Goal: Transaction & Acquisition: Purchase product/service

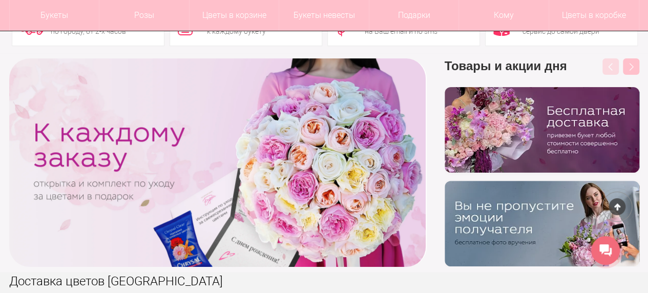
scroll to position [154, 0]
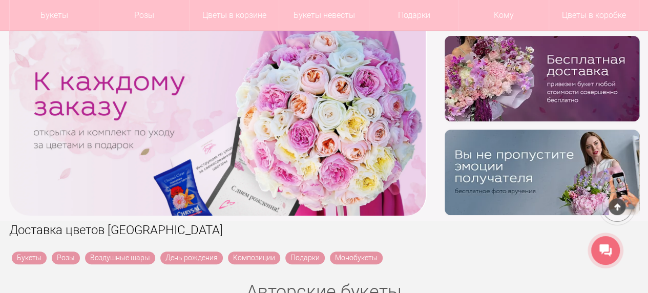
click at [516, 169] on img at bounding box center [542, 173] width 195 height 86
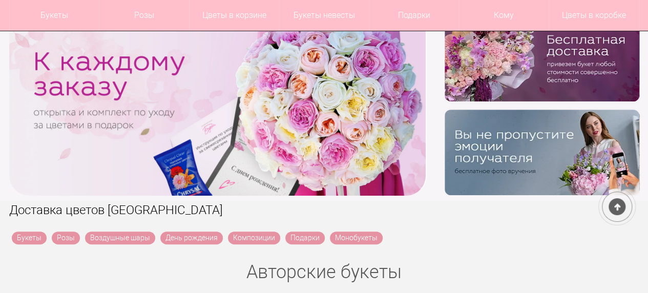
scroll to position [172, 0]
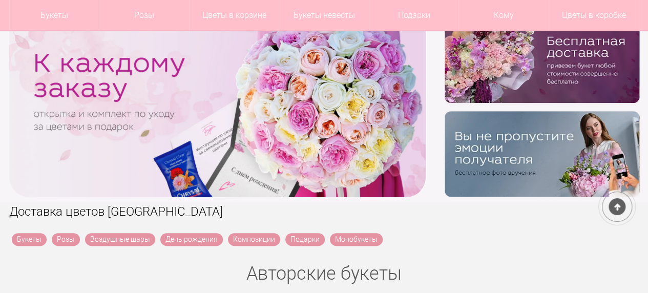
click at [531, 125] on img at bounding box center [542, 154] width 195 height 86
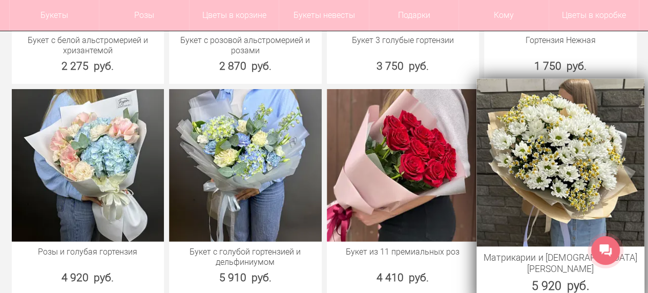
scroll to position [1435, 0]
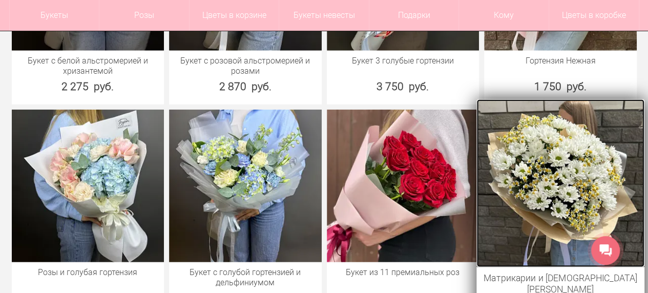
click at [553, 159] on img at bounding box center [561, 183] width 168 height 168
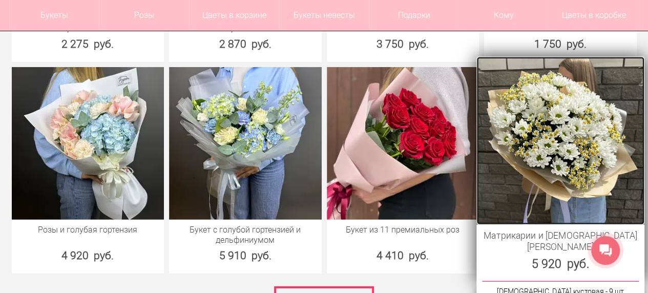
scroll to position [1538, 0]
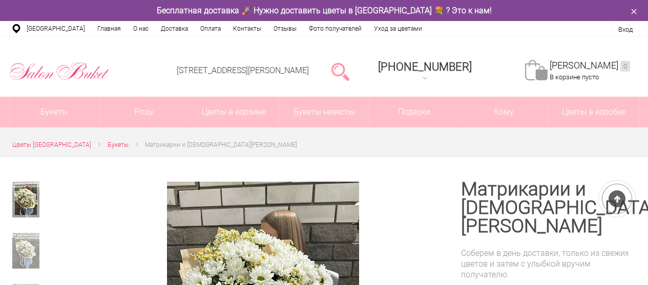
scroll to position [103, 0]
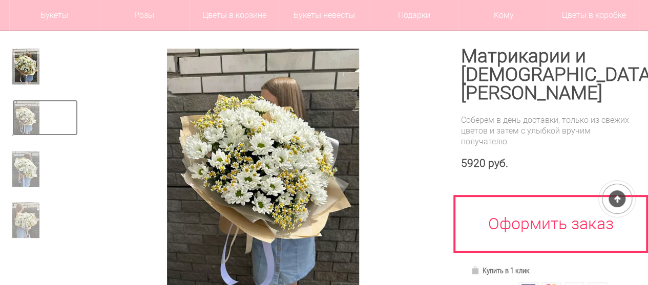
click at [26, 111] on img at bounding box center [25, 118] width 27 height 36
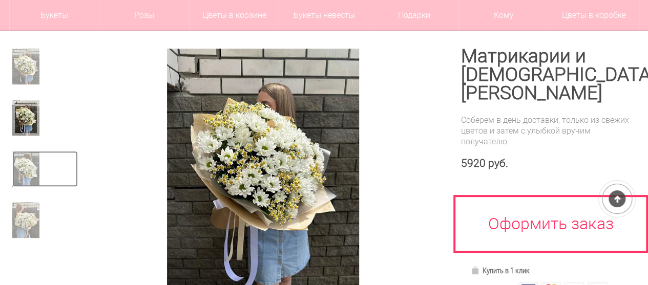
click at [26, 167] on img at bounding box center [25, 169] width 27 height 36
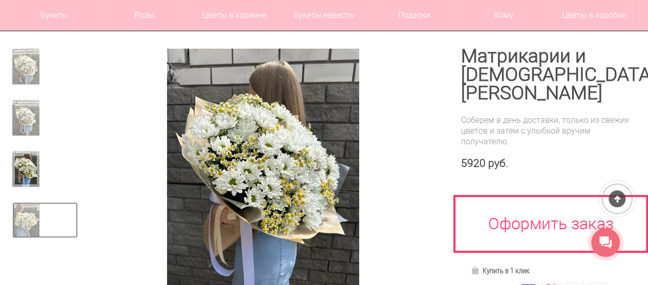
click at [25, 218] on img at bounding box center [25, 220] width 27 height 36
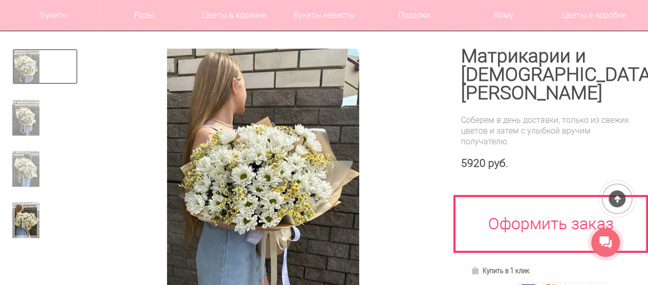
click at [27, 65] on img at bounding box center [25, 67] width 27 height 36
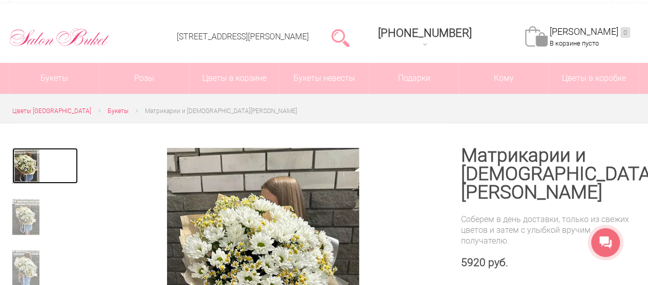
scroll to position [0, 0]
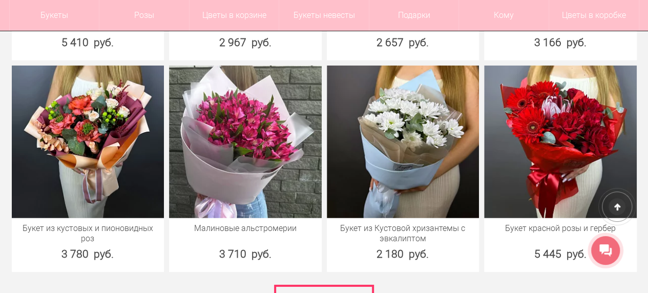
scroll to position [1463, 0]
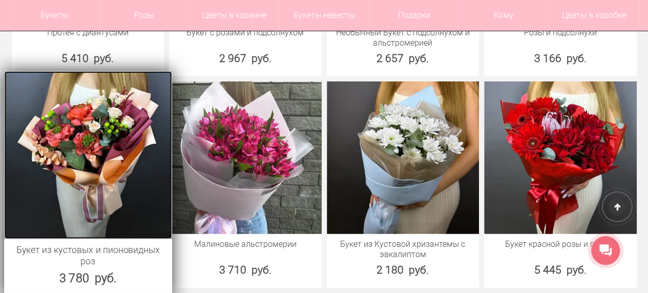
click at [93, 141] on img at bounding box center [88, 155] width 168 height 168
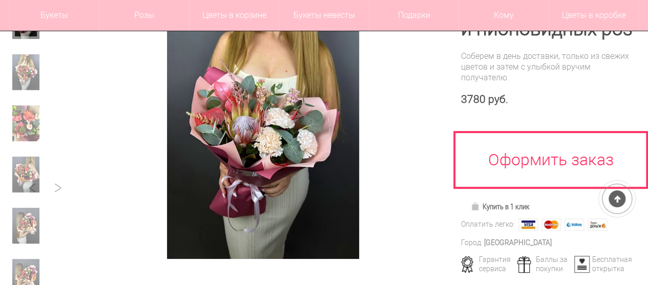
scroll to position [154, 0]
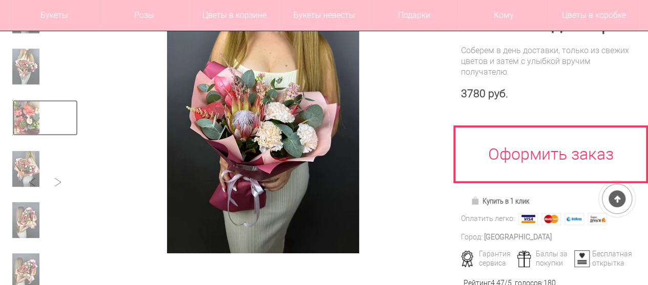
click at [26, 115] on img at bounding box center [25, 118] width 27 height 36
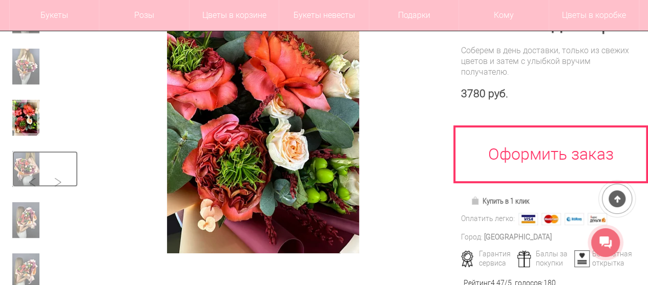
click at [28, 168] on img at bounding box center [25, 169] width 27 height 36
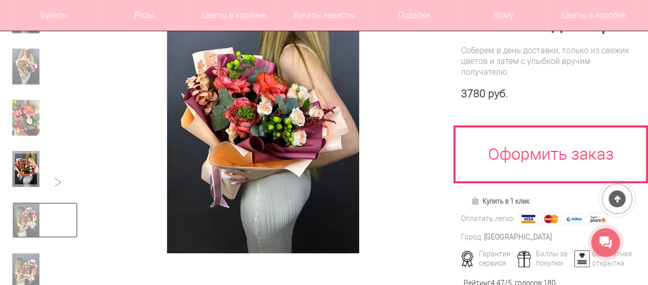
click at [25, 216] on img at bounding box center [25, 220] width 27 height 36
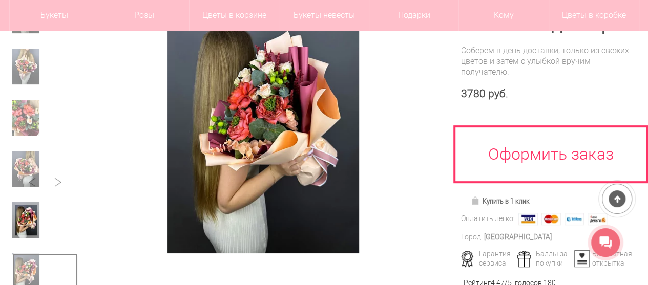
click at [25, 265] on img at bounding box center [25, 272] width 27 height 36
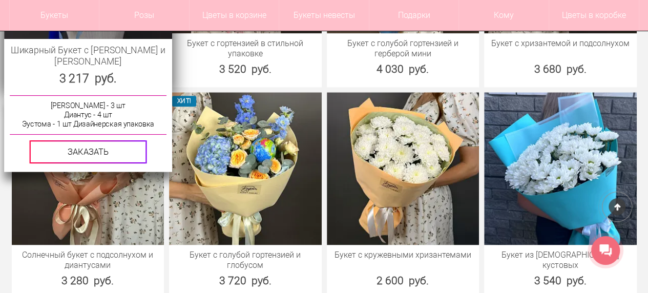
scroll to position [628, 0]
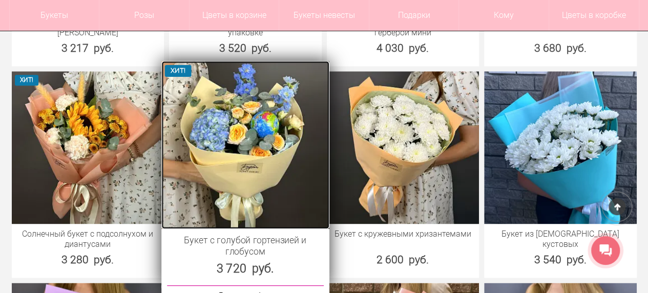
click at [257, 139] on img at bounding box center [245, 145] width 168 height 168
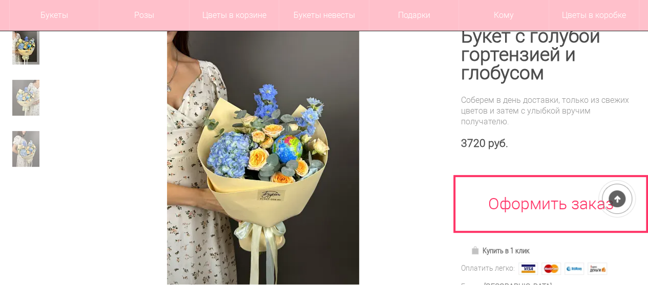
scroll to position [154, 0]
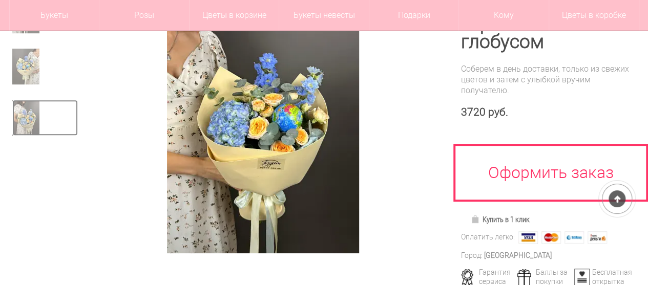
click at [29, 112] on img at bounding box center [25, 118] width 27 height 36
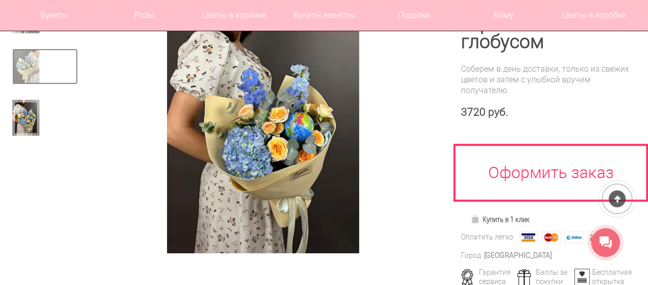
click at [31, 69] on img at bounding box center [25, 67] width 27 height 36
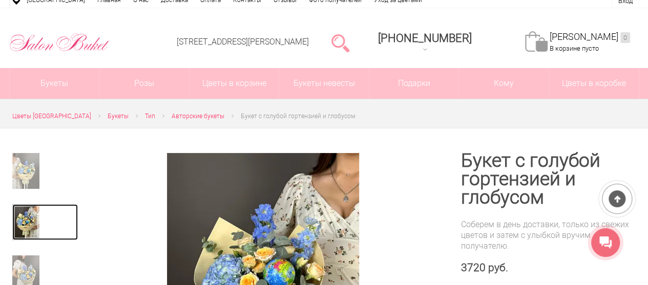
scroll to position [0, 0]
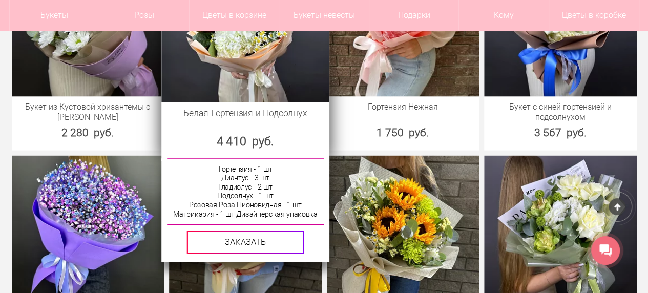
scroll to position [1025, 0]
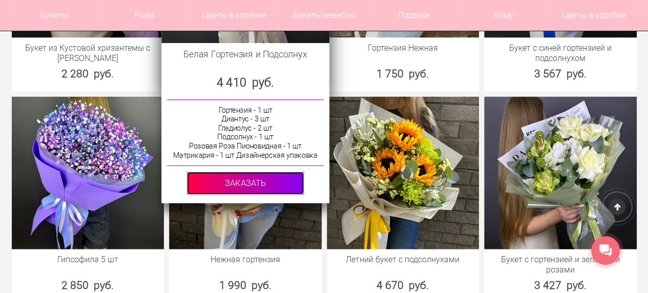
click at [247, 178] on link at bounding box center [245, 183] width 117 height 23
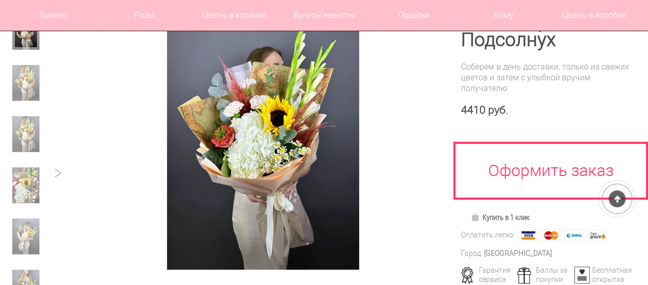
scroll to position [154, 0]
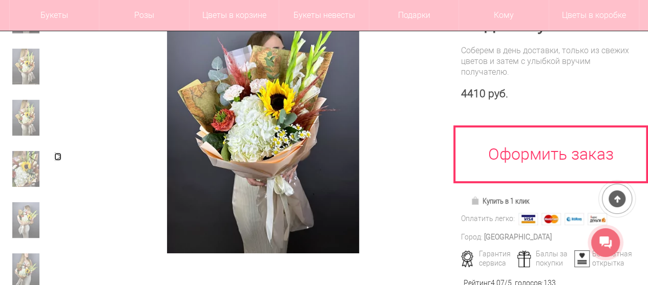
click at [56, 155] on link at bounding box center [57, 157] width 7 height 8
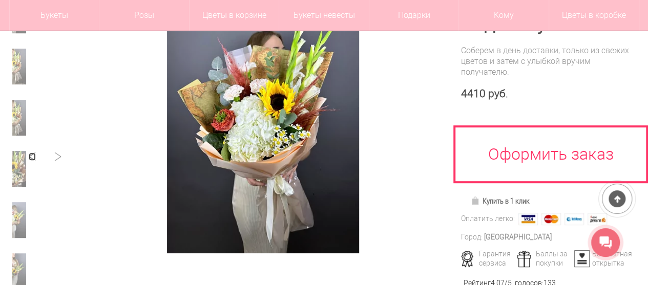
click at [34, 156] on link at bounding box center [32, 157] width 7 height 8
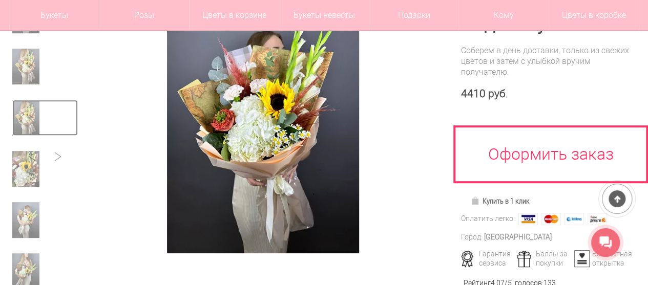
click at [25, 110] on img at bounding box center [25, 118] width 27 height 36
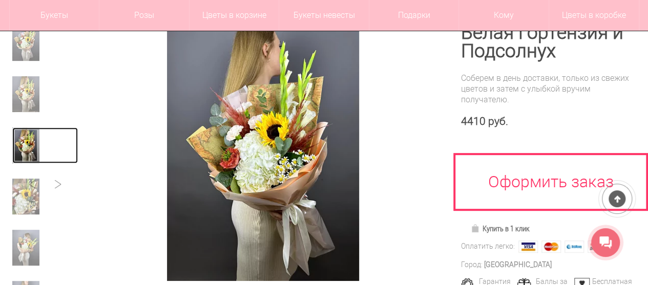
scroll to position [117, 0]
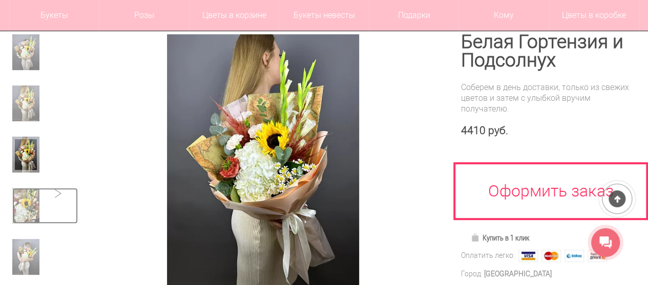
click at [24, 203] on img at bounding box center [25, 206] width 27 height 36
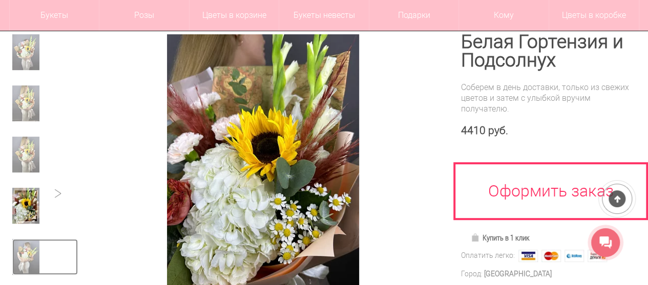
click at [28, 250] on img at bounding box center [25, 257] width 27 height 36
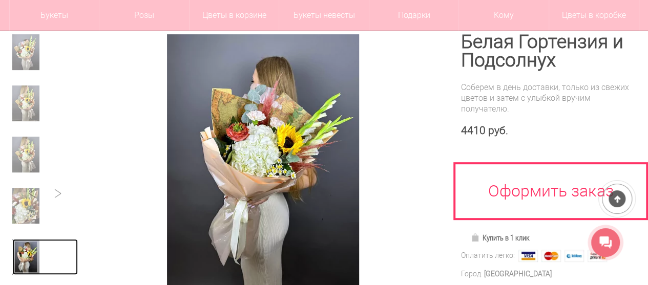
scroll to position [168, 0]
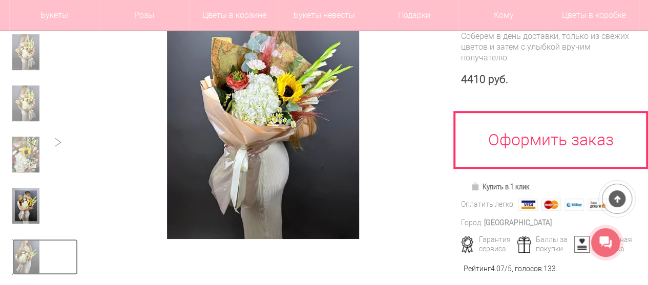
click at [27, 250] on img at bounding box center [25, 257] width 27 height 36
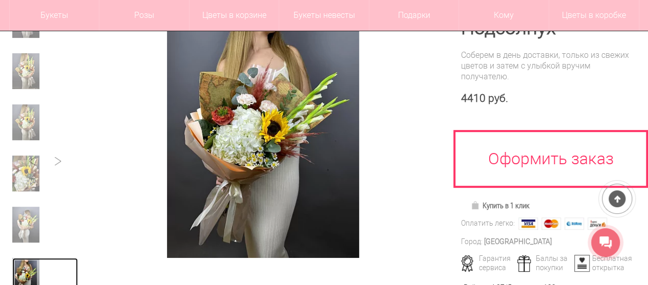
scroll to position [154, 0]
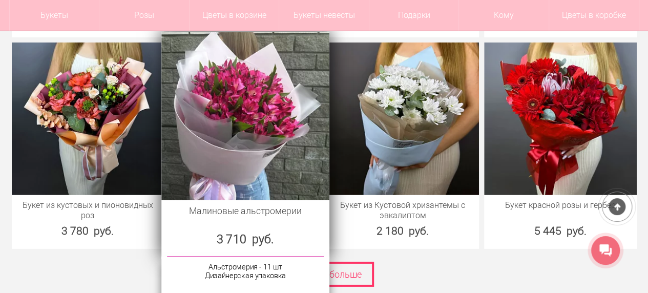
scroll to position [1486, 0]
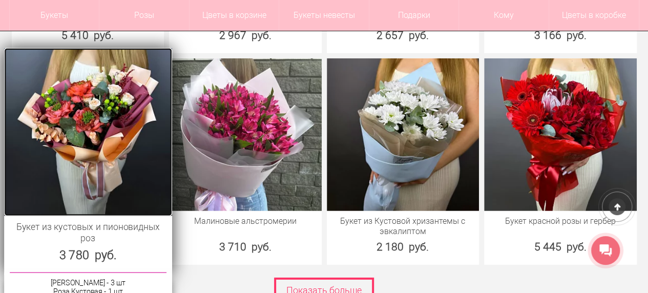
click at [103, 134] on img at bounding box center [88, 132] width 168 height 168
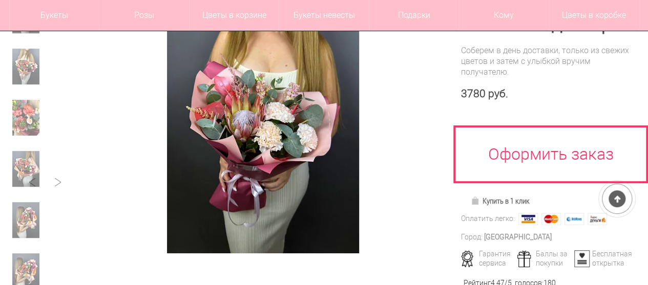
scroll to position [103, 0]
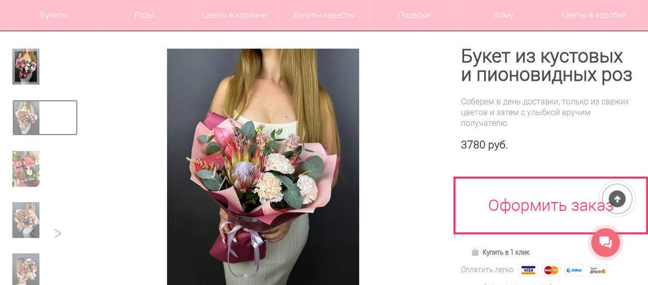
click at [25, 112] on img at bounding box center [25, 118] width 27 height 36
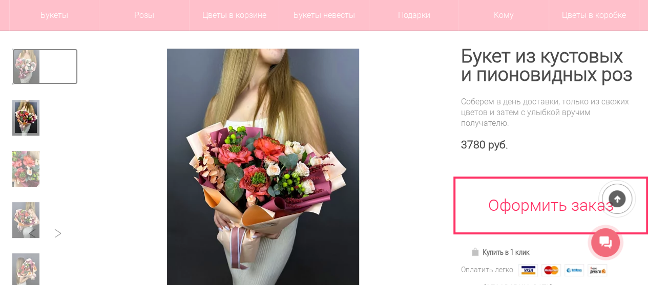
click at [25, 63] on img at bounding box center [25, 67] width 27 height 36
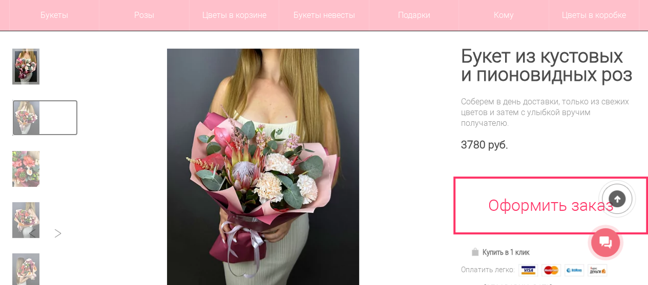
click at [26, 117] on img at bounding box center [25, 118] width 27 height 36
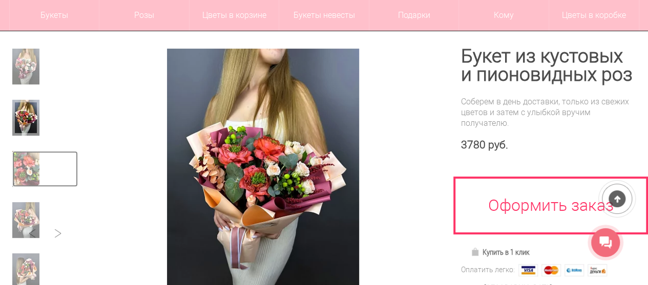
click at [26, 168] on img at bounding box center [25, 169] width 27 height 36
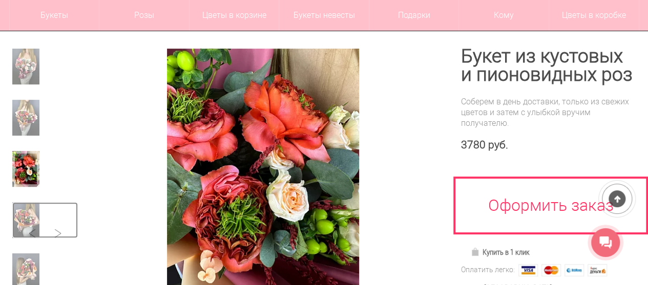
click at [30, 215] on img at bounding box center [25, 220] width 27 height 36
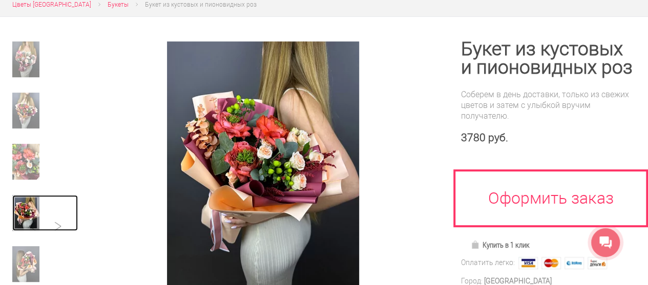
scroll to position [0, 0]
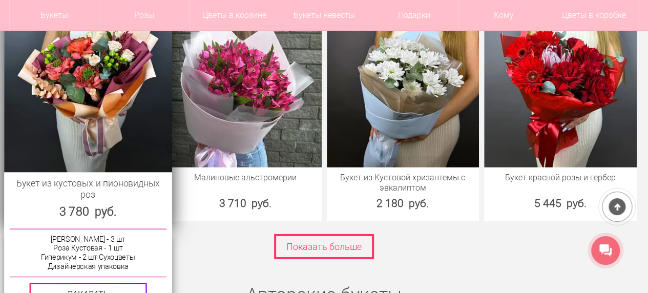
scroll to position [1546, 0]
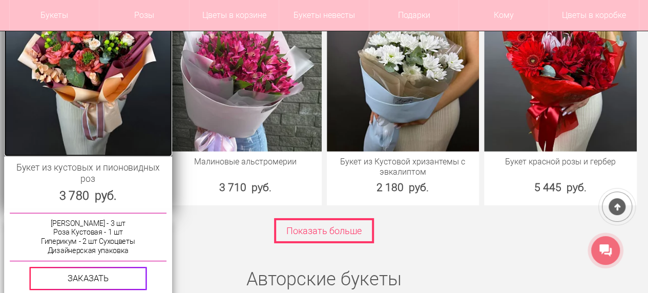
click at [88, 112] on img at bounding box center [88, 73] width 168 height 168
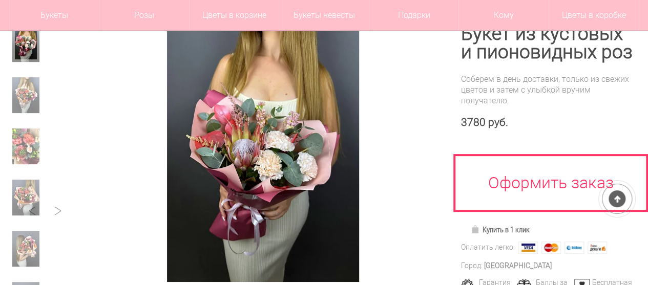
scroll to position [103, 0]
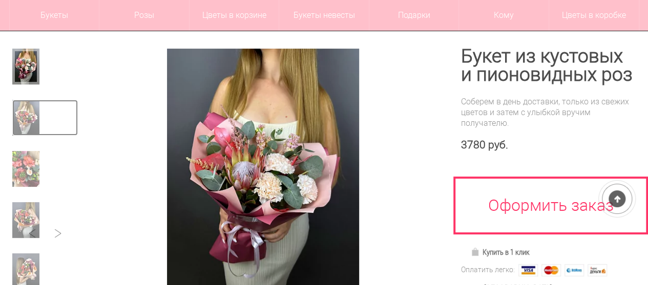
click at [21, 116] on img at bounding box center [25, 118] width 27 height 36
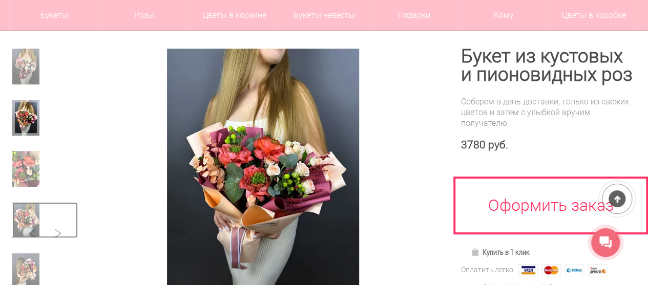
click at [25, 212] on img at bounding box center [25, 220] width 27 height 36
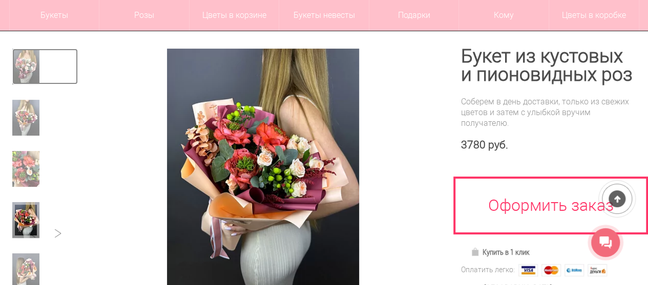
click at [27, 60] on img at bounding box center [25, 67] width 27 height 36
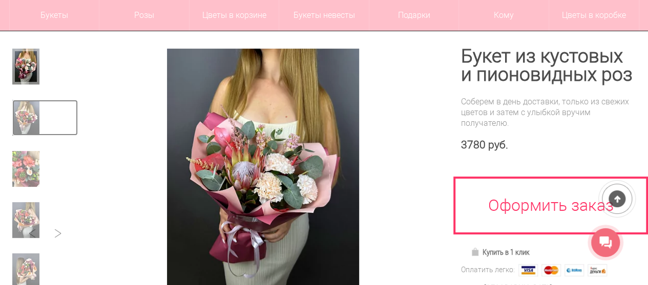
click at [23, 109] on img at bounding box center [25, 118] width 27 height 36
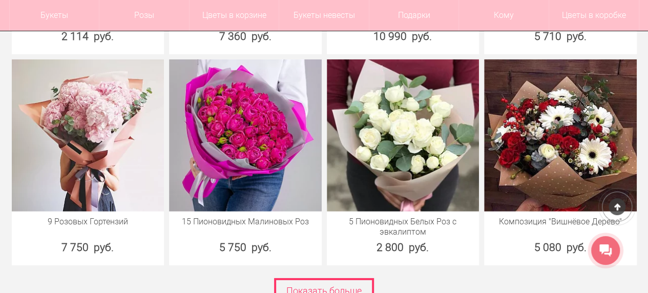
scroll to position [5373, 0]
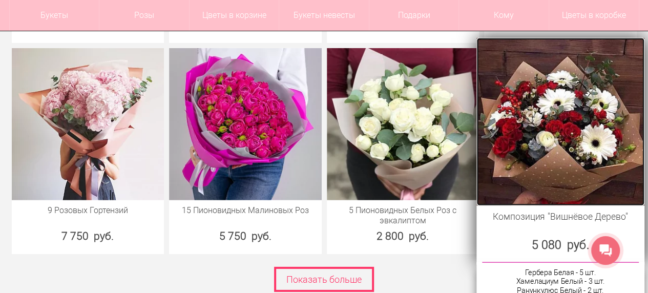
click at [550, 99] on img at bounding box center [561, 122] width 168 height 168
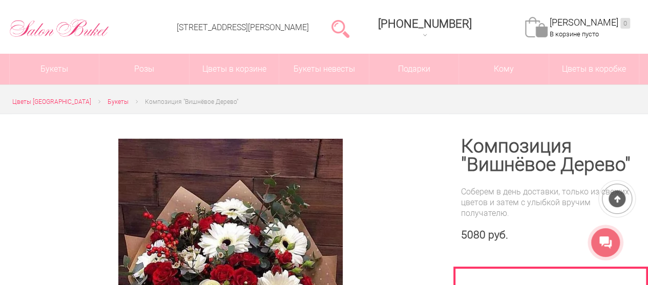
scroll to position [154, 0]
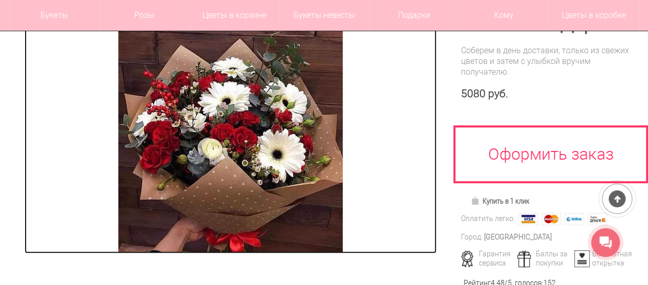
click at [251, 152] on img at bounding box center [230, 125] width 224 height 256
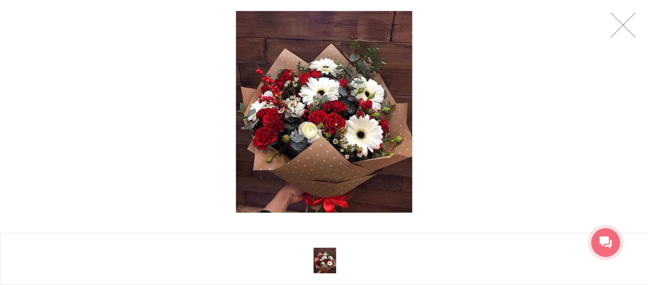
click at [332, 118] on img at bounding box center [324, 111] width 177 height 201
click at [624, 27] on link at bounding box center [623, 25] width 26 height 26
